Goal: Register for event/course

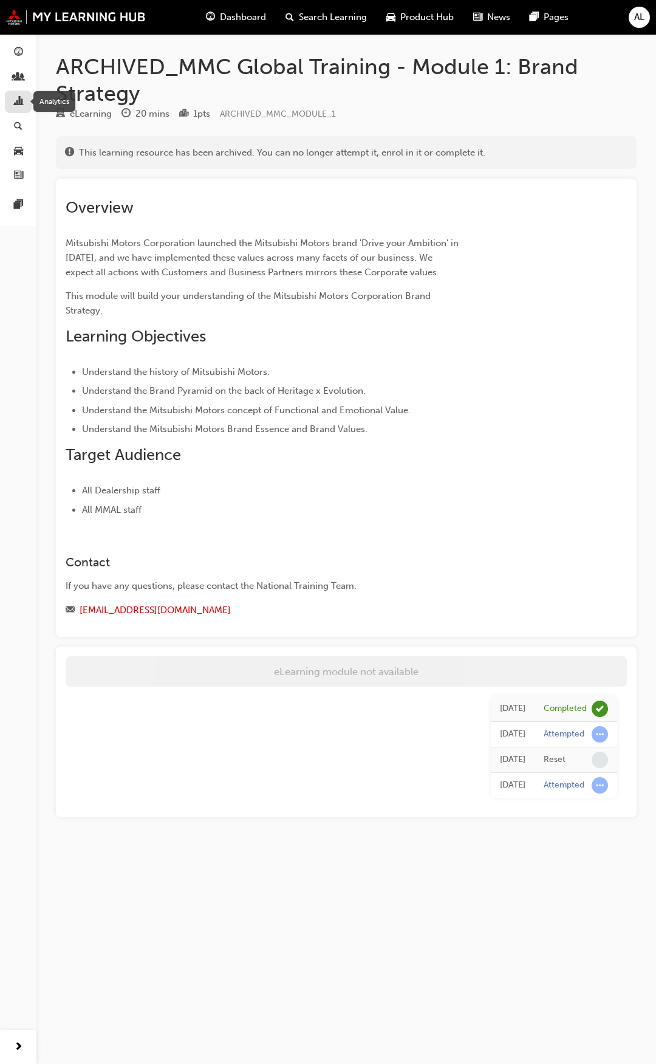
click at [19, 97] on span "chart-icon" at bounding box center [18, 102] width 9 height 11
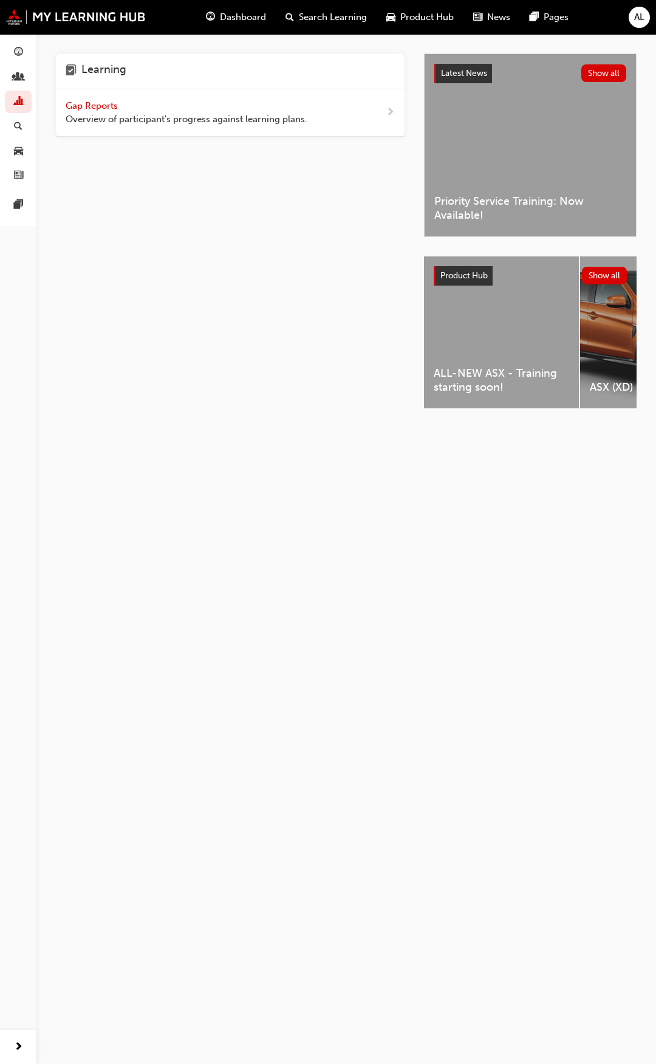
click at [98, 106] on span "Gap Reports" at bounding box center [93, 105] width 55 height 11
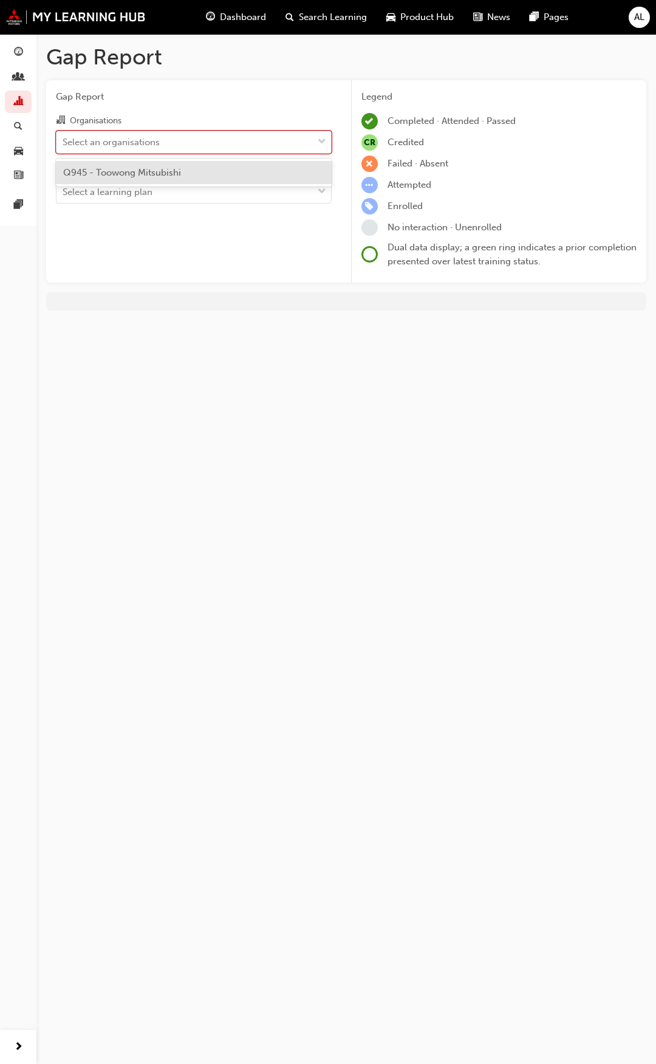
click at [91, 139] on div "Select an organisations" at bounding box center [111, 142] width 97 height 14
click at [64, 139] on input "Organisations option Q945 - Toowong Mitsubishi focused, 1 of 1. 1 result availa…" at bounding box center [63, 141] width 1 height 10
click at [91, 168] on span "Q945 - Toowong Mitsubishi" at bounding box center [122, 172] width 118 height 11
click at [105, 191] on div "Select a learning plan" at bounding box center [108, 192] width 90 height 14
click at [64, 191] on input "Learning Plan Select a learning plan" at bounding box center [63, 192] width 1 height 10
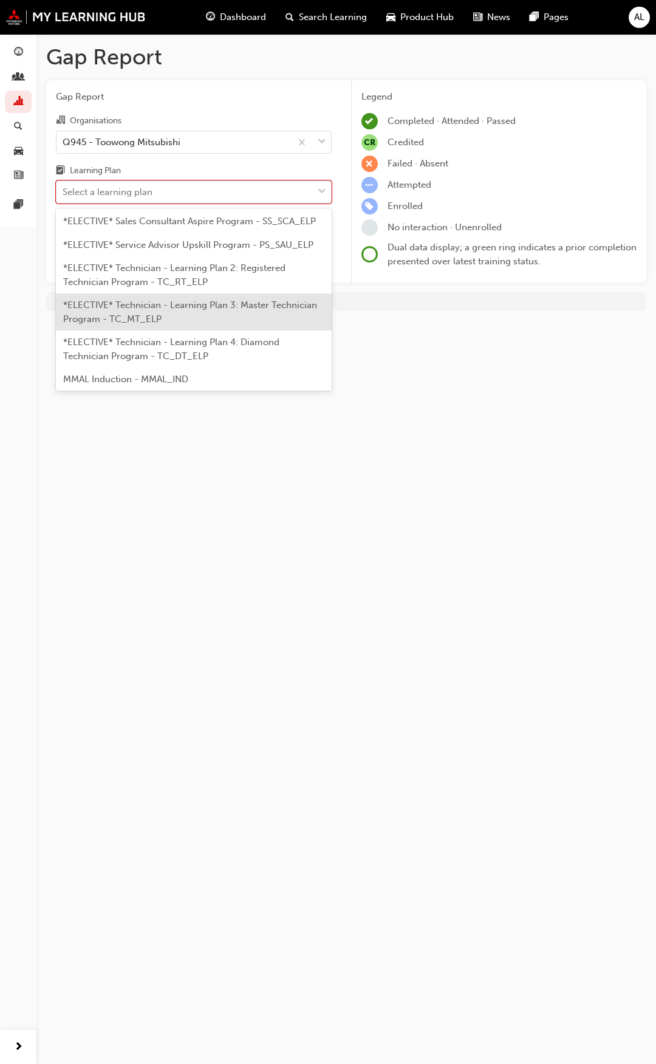
scroll to position [753, 0]
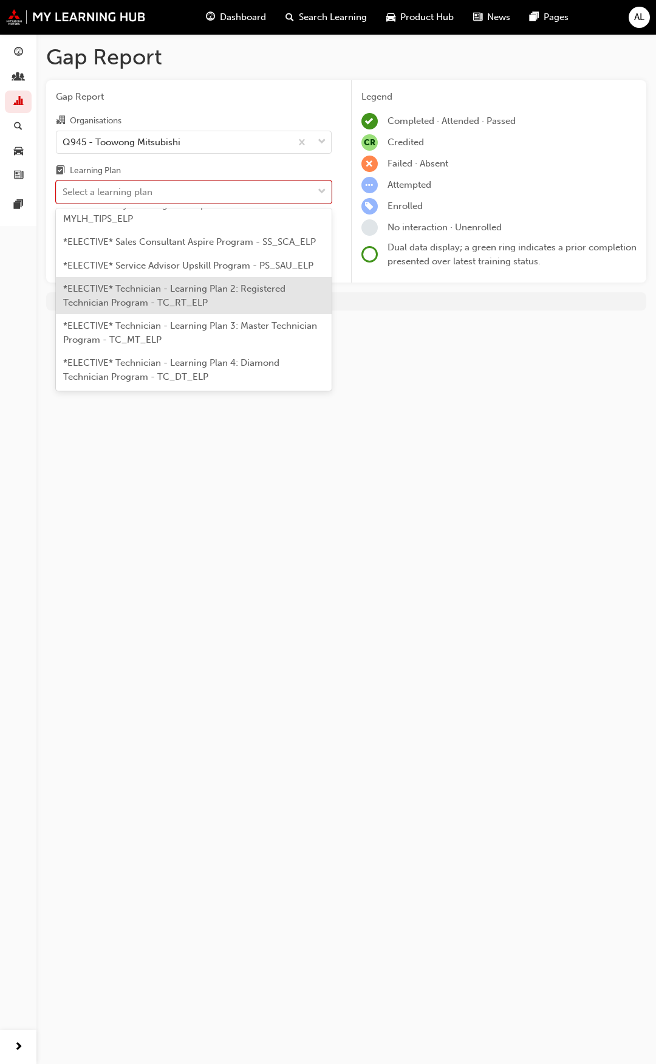
click at [141, 306] on span "*ELECTIVE* Technician - Learning Plan 2: Registered Technician Program - TC_RT_…" at bounding box center [174, 295] width 222 height 25
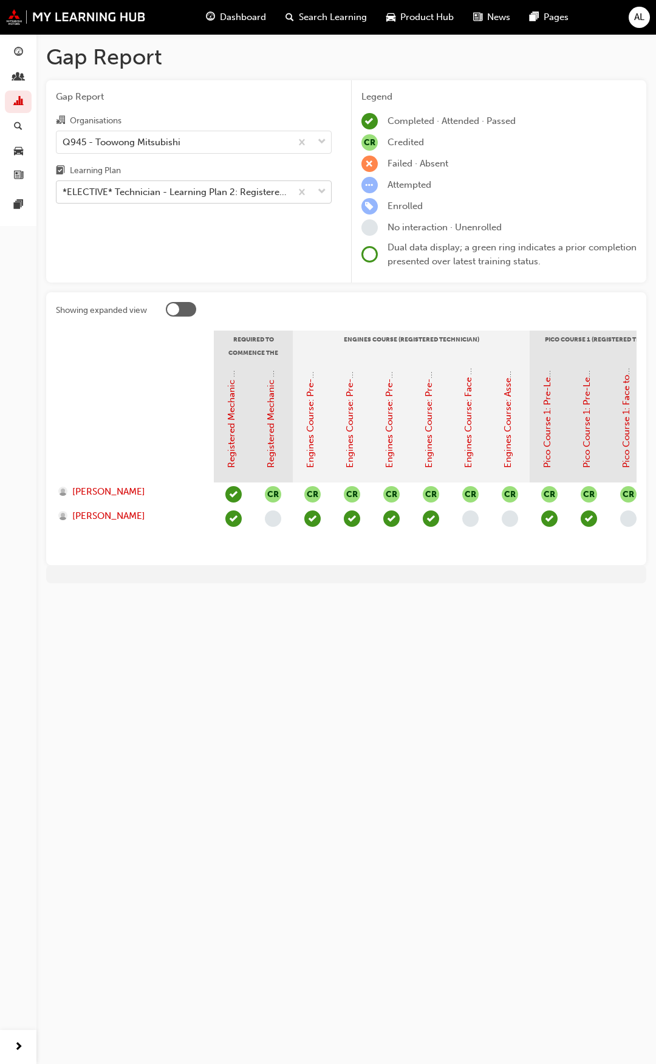
click at [231, 188] on div "*ELECTIVE* Technician - Learning Plan 2: Registered Technician Program - TC_RT_…" at bounding box center [178, 192] width 230 height 14
click at [64, 188] on input "Learning Plan *ELECTIVE* Technician - Learning Plan 2: Registered Technician Pr…" at bounding box center [63, 192] width 1 height 10
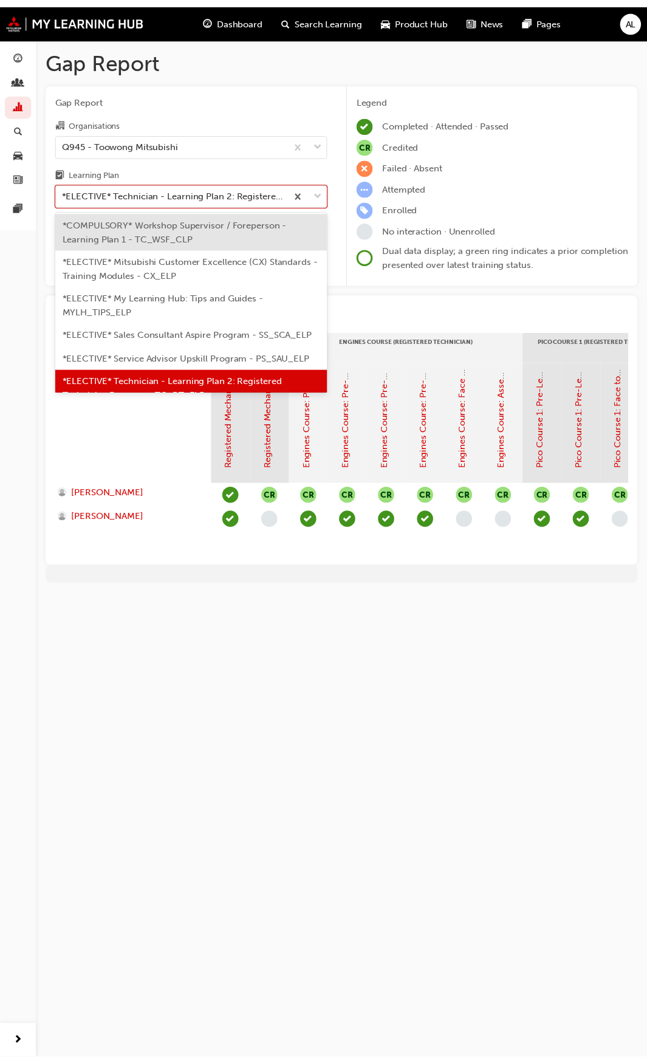
scroll to position [460, 0]
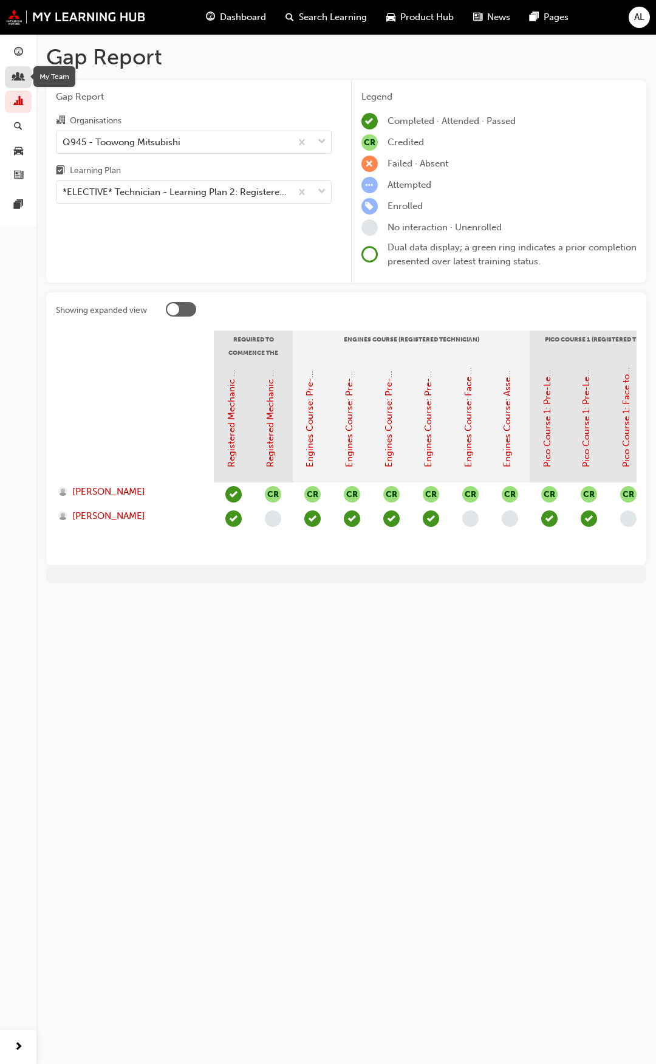
click at [14, 78] on div "button" at bounding box center [18, 77] width 9 height 15
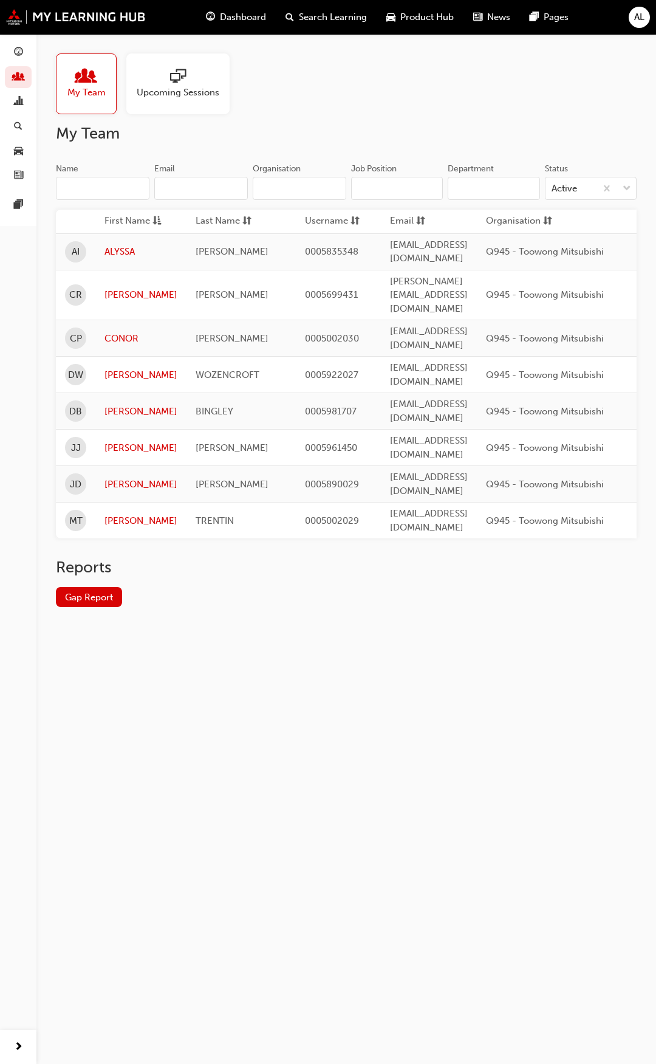
click at [176, 88] on span "Upcoming Sessions" at bounding box center [178, 93] width 83 height 14
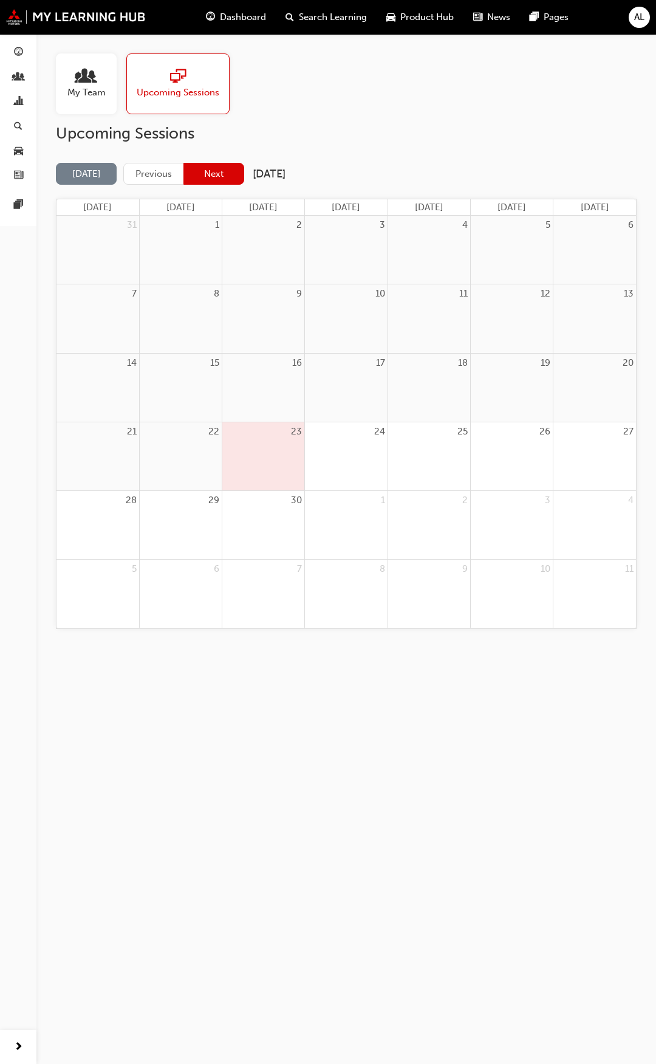
click at [200, 176] on button "Next" at bounding box center [214, 174] width 61 height 22
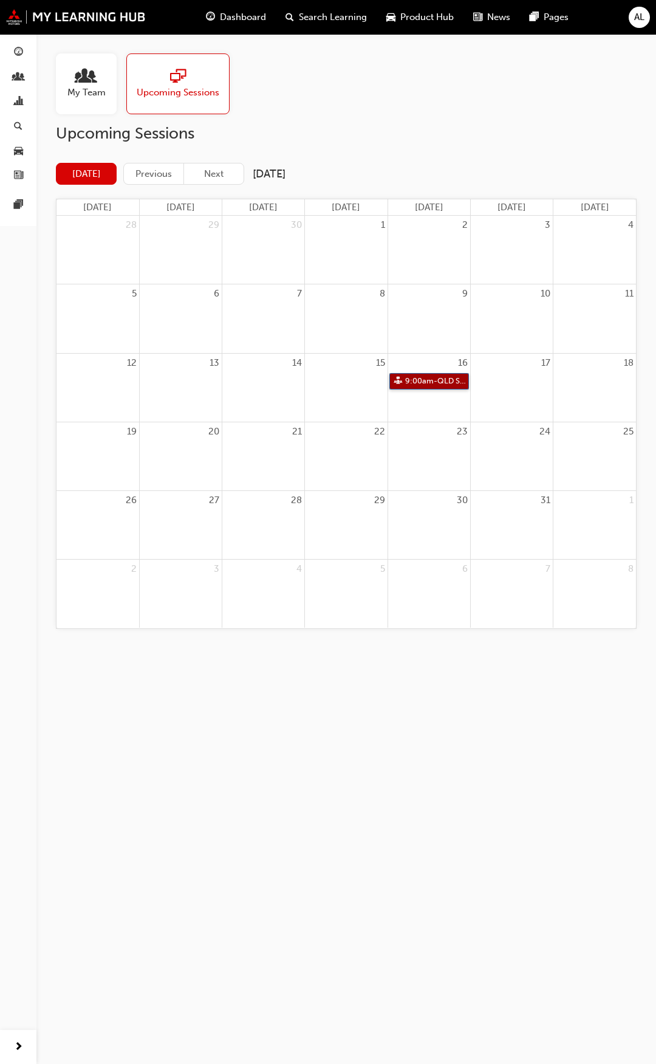
click at [432, 378] on link "9:00am - QLD Session: Core Communication Skills - Face to Face Instructor Led T…" at bounding box center [430, 381] width 80 height 16
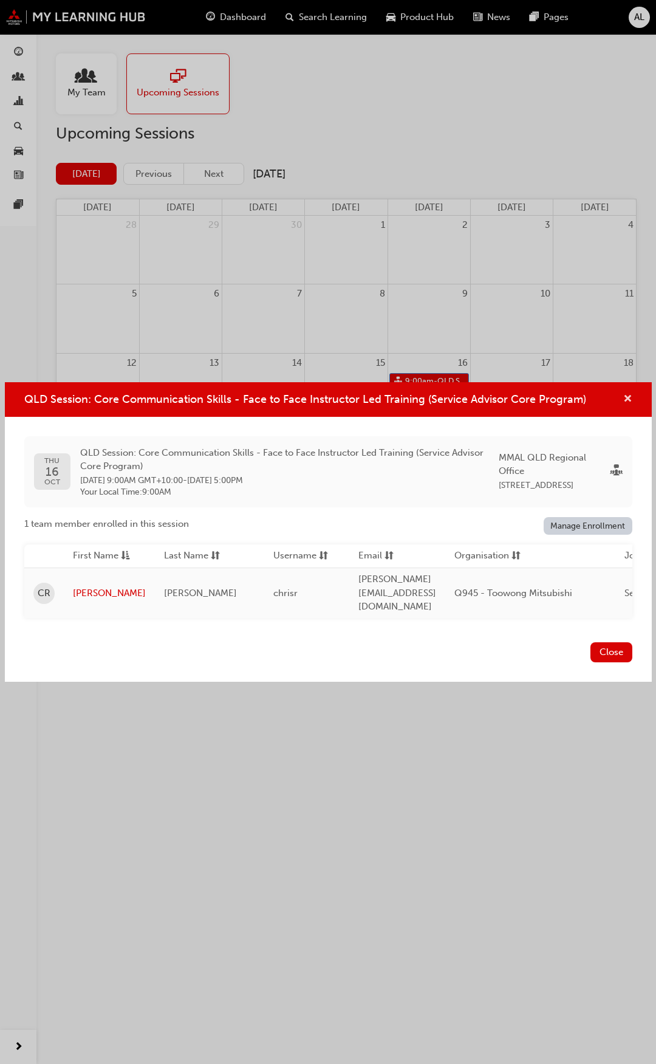
click at [627, 402] on span "cross-icon" at bounding box center [628, 399] width 9 height 11
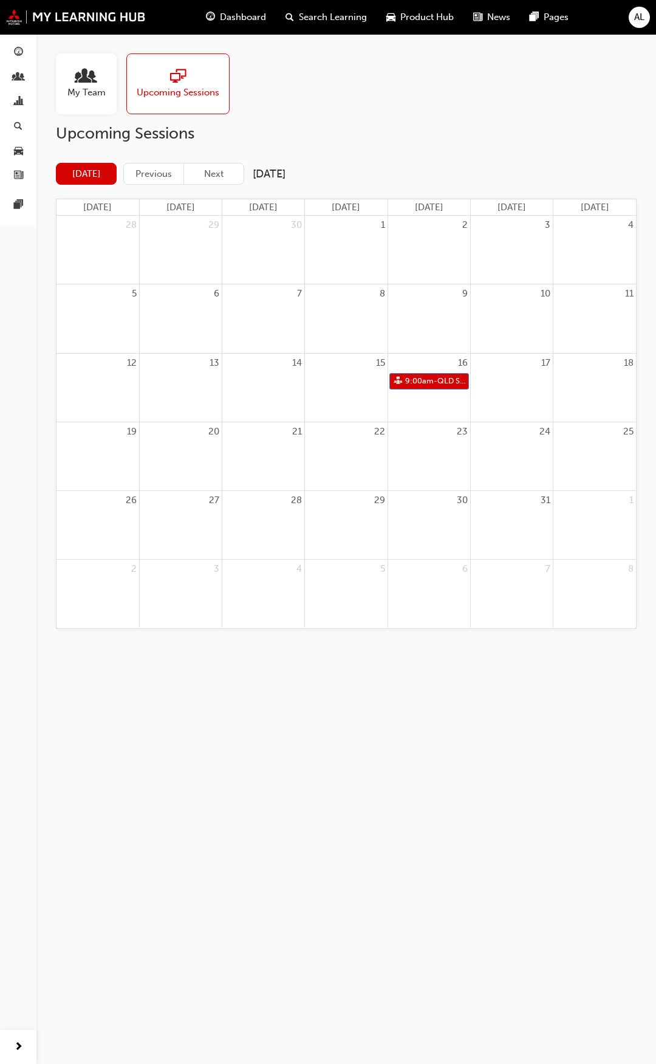
click at [92, 77] on span "people-icon" at bounding box center [86, 77] width 16 height 17
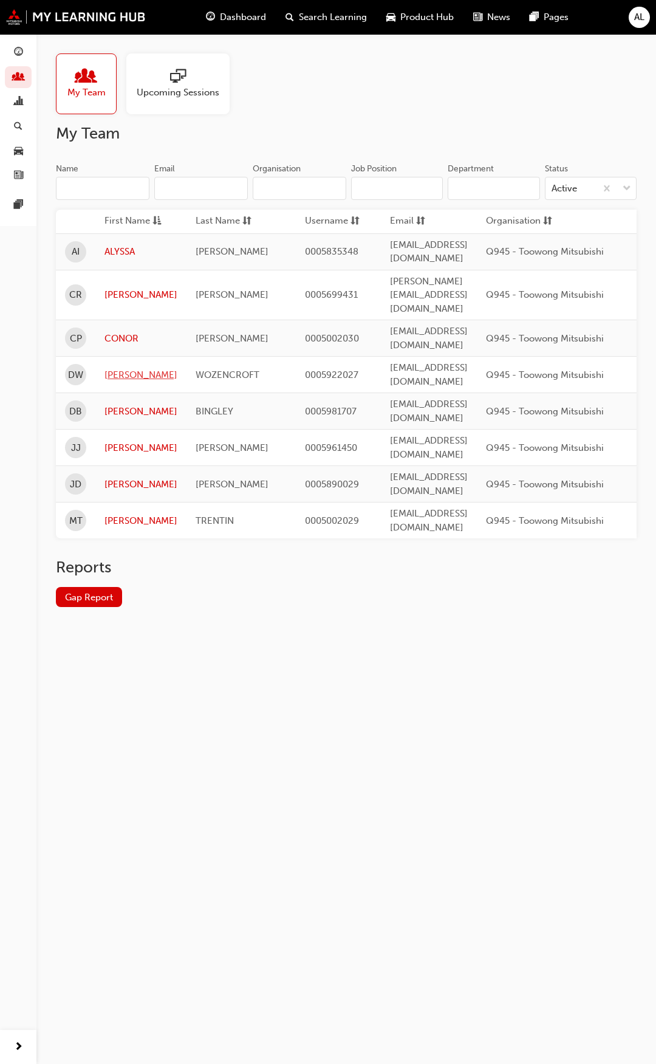
click at [138, 368] on link "[PERSON_NAME]" at bounding box center [141, 375] width 73 height 14
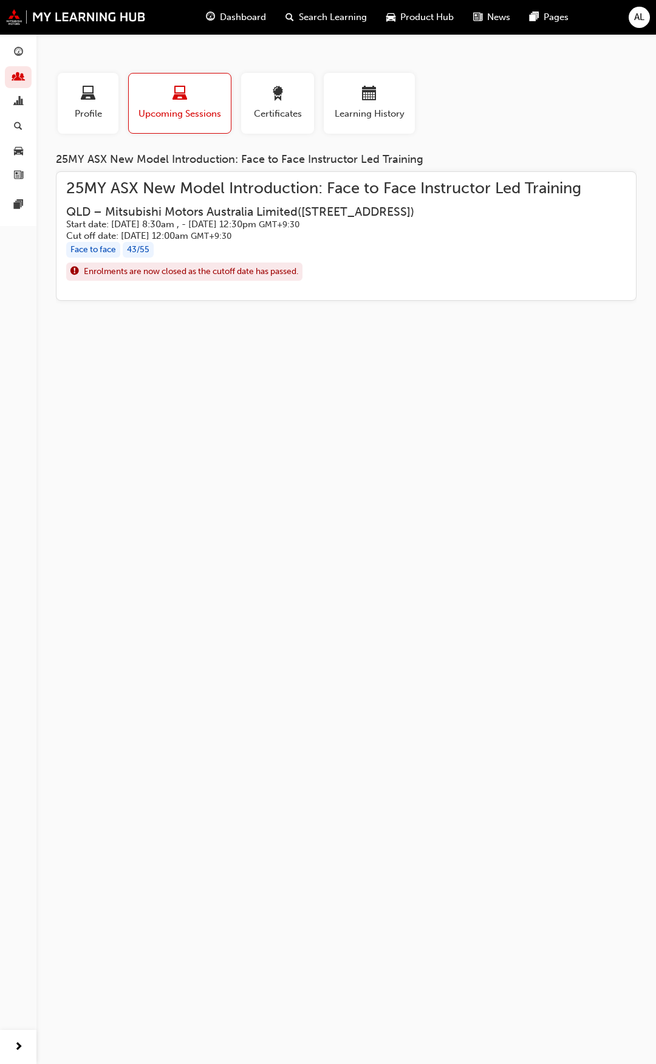
click at [238, 219] on h5 "Start date: [DATE] 8:30am , - [DATE] 12:30pm GMT+9:30" at bounding box center [314, 225] width 496 height 12
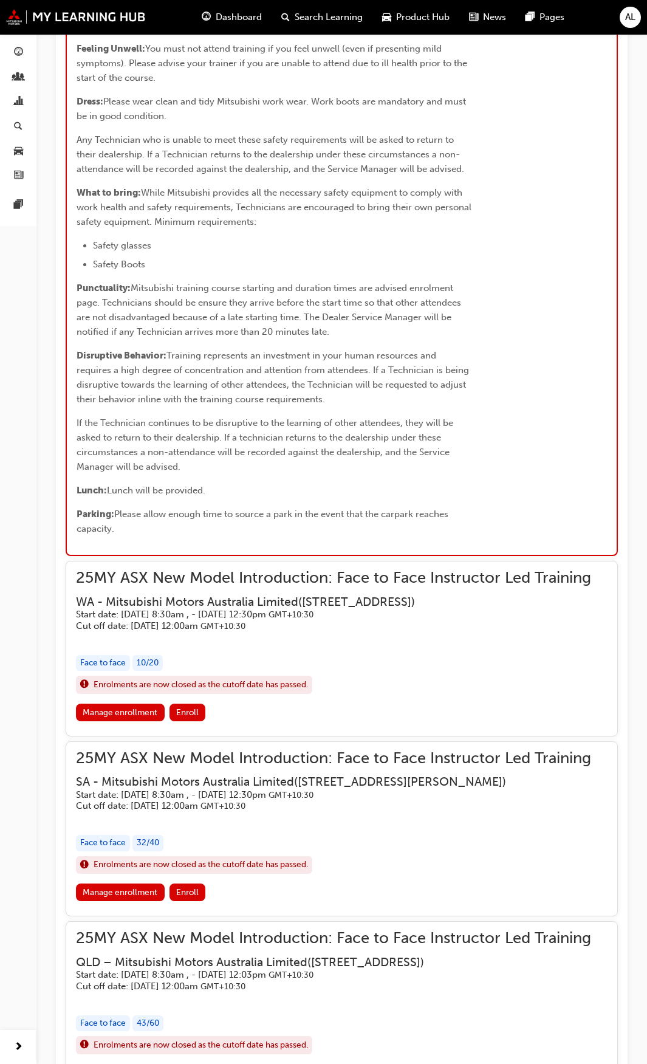
scroll to position [1368, 0]
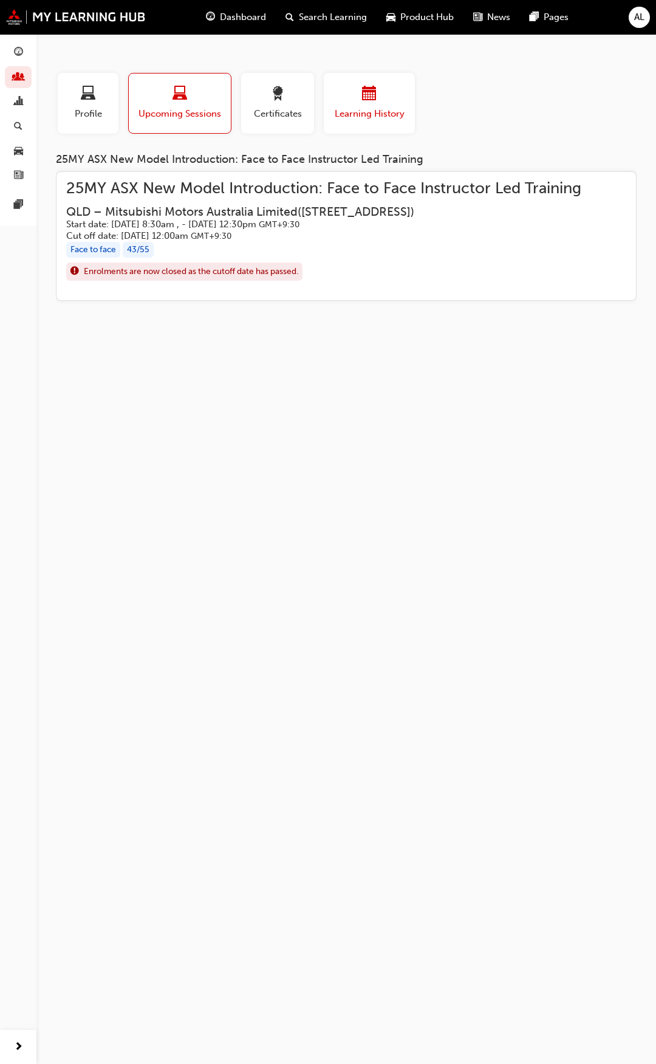
click at [342, 101] on div "button" at bounding box center [369, 95] width 73 height 19
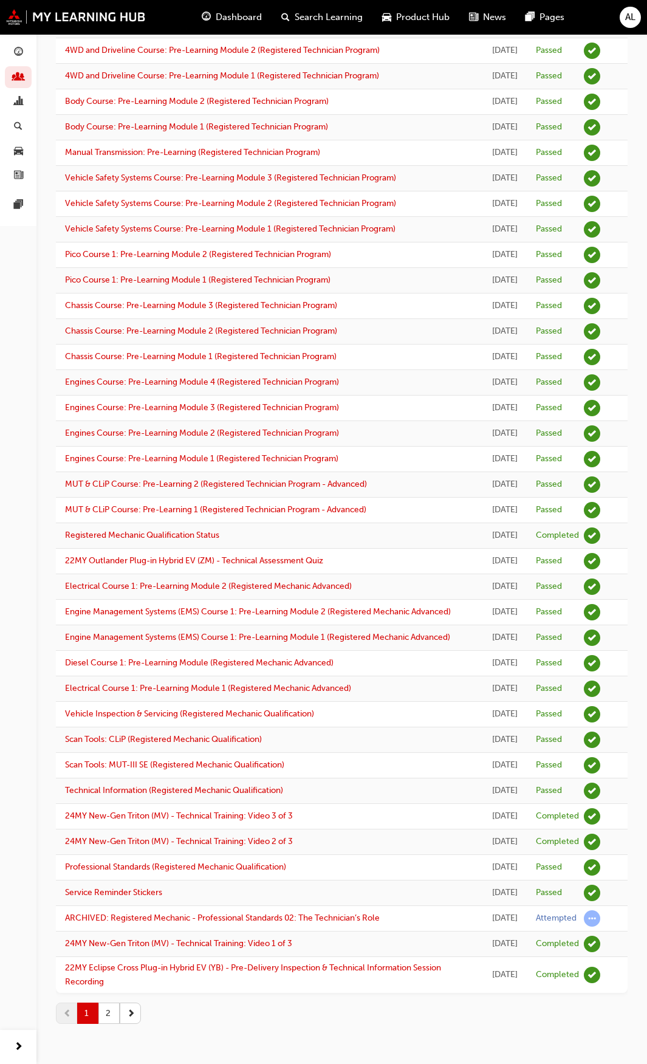
scroll to position [790, 0]
click at [114, 1024] on button "2" at bounding box center [108, 1013] width 21 height 21
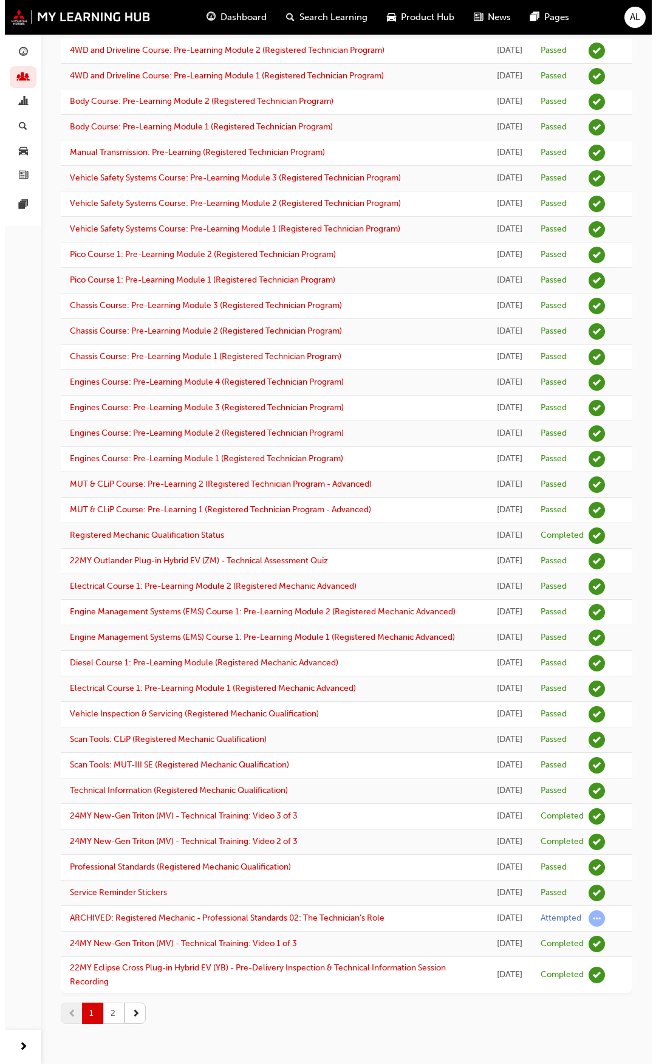
scroll to position [0, 0]
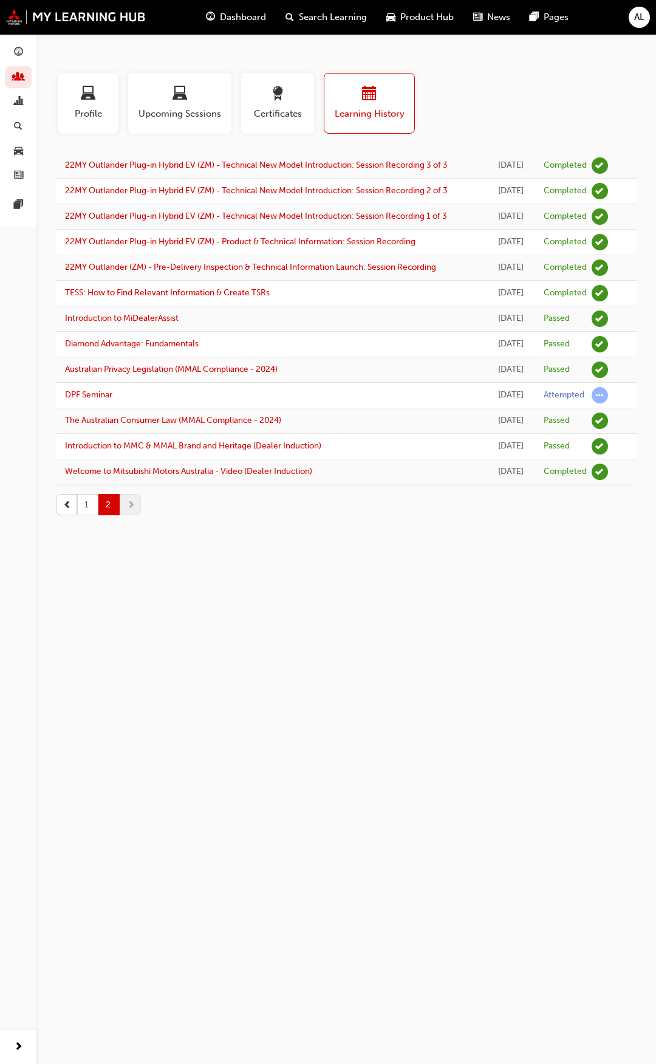
click at [84, 515] on button "1" at bounding box center [87, 504] width 21 height 21
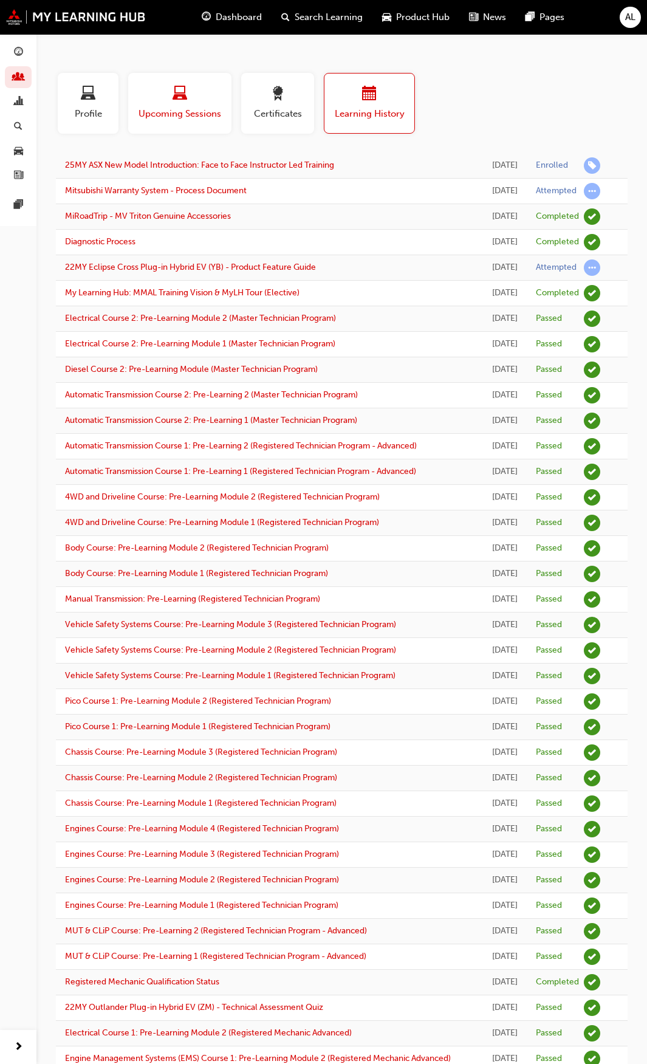
click at [178, 102] on span "laptop-icon" at bounding box center [180, 94] width 15 height 16
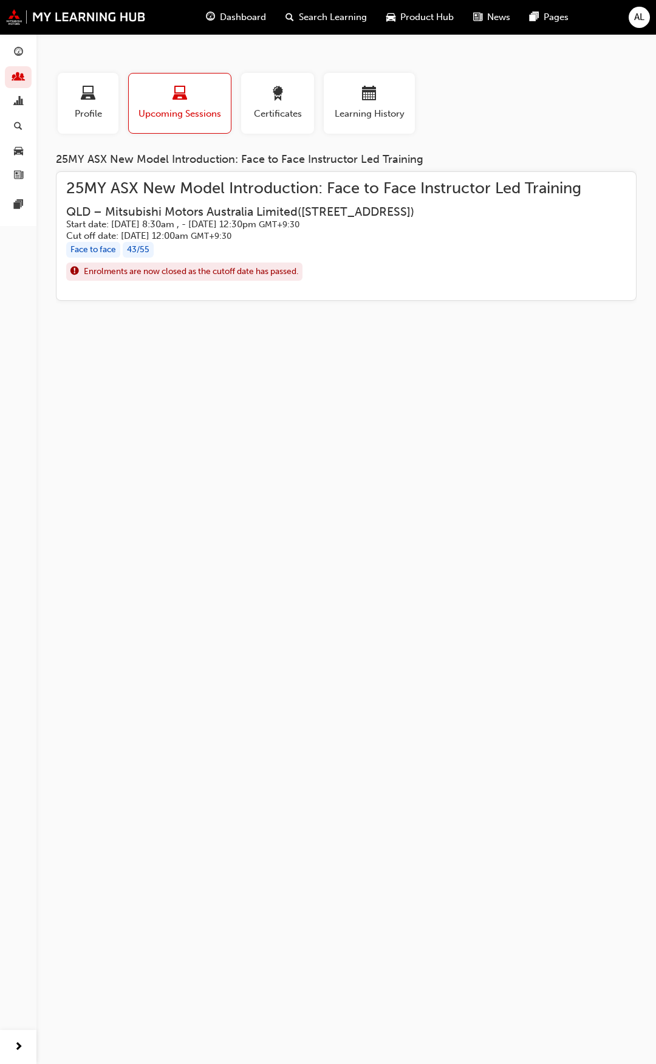
click at [182, 222] on h5 "Start date: [DATE] 8:30am , - [DATE] 12:30pm GMT+9:30" at bounding box center [314, 225] width 496 height 12
click at [210, 215] on h3 "QLD – Mitsubishi Motors Australia Limited ( [STREET_ADDRESS] )" at bounding box center [314, 212] width 496 height 14
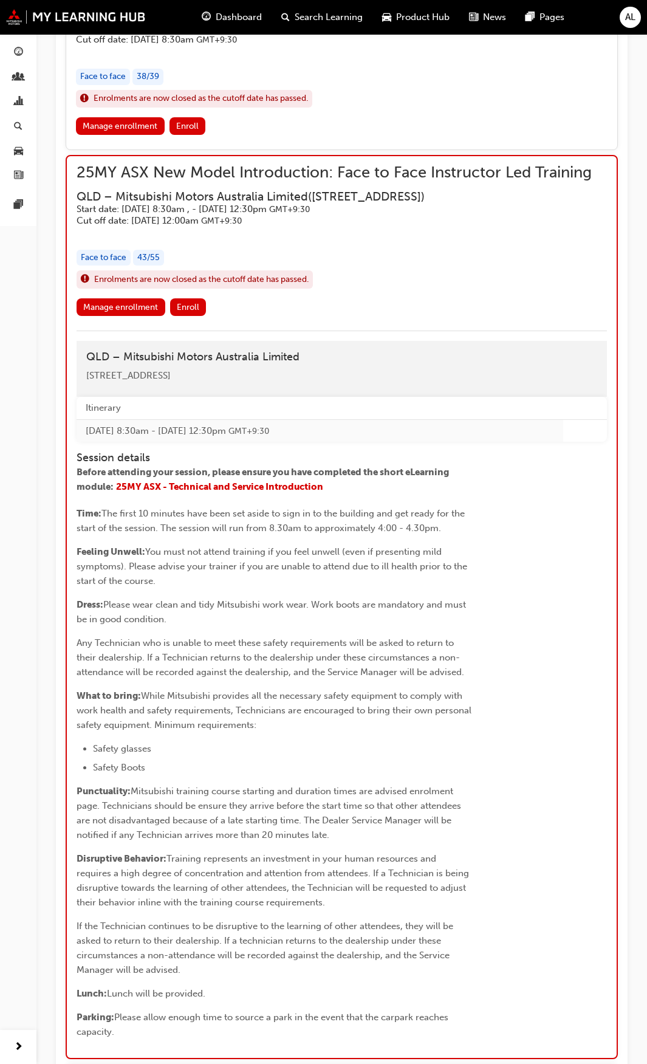
scroll to position [1014, 0]
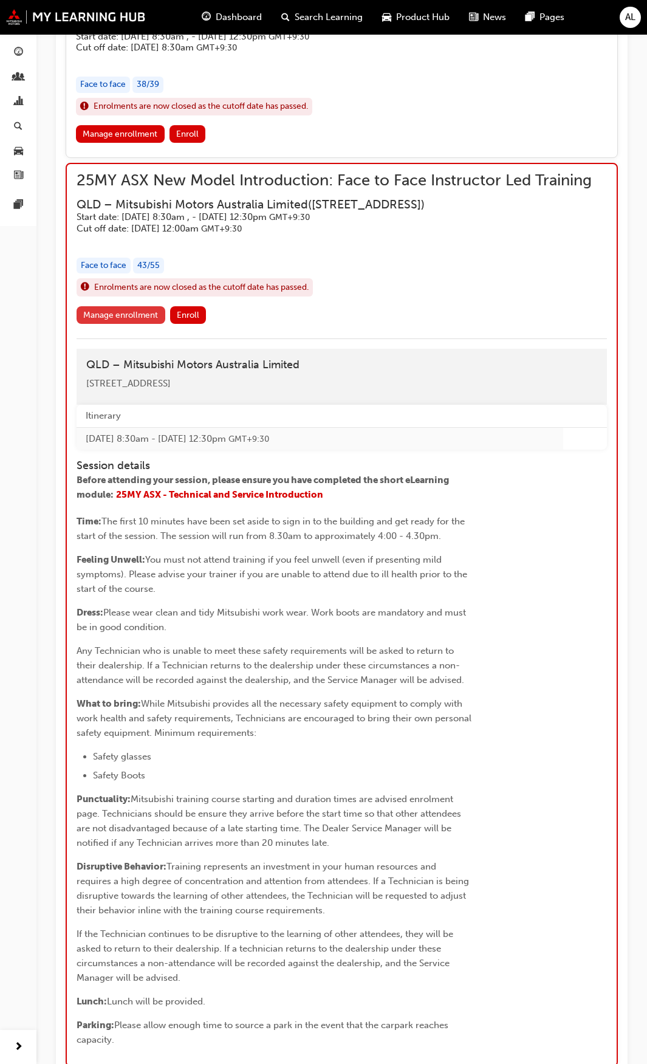
click at [126, 324] on link "Manage enrollment" at bounding box center [121, 315] width 89 height 18
